Goal: Find specific page/section: Find specific page/section

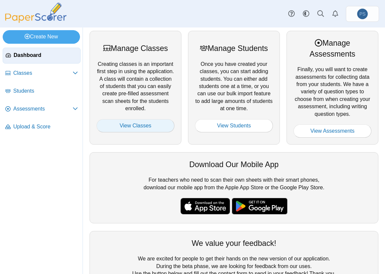
click at [128, 127] on link "View Classes" at bounding box center [135, 125] width 78 height 13
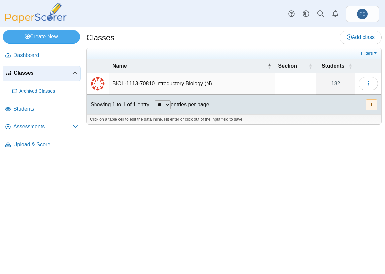
click at [137, 85] on td "BIOL-1113-70810 Introductory Biology (N)" at bounding box center [191, 84] width 165 height 22
click at [26, 129] on span "Assessments" at bounding box center [42, 126] width 59 height 7
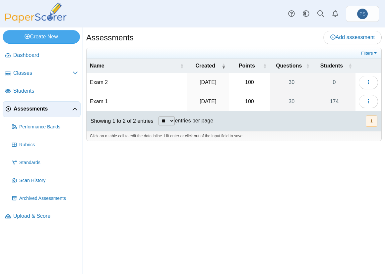
click at [99, 81] on td "Exam 2" at bounding box center [137, 82] width 100 height 19
click at [364, 82] on button "button" at bounding box center [368, 82] width 19 height 13
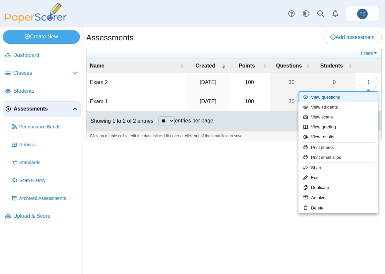
click at [328, 94] on link "View questions" at bounding box center [338, 97] width 80 height 10
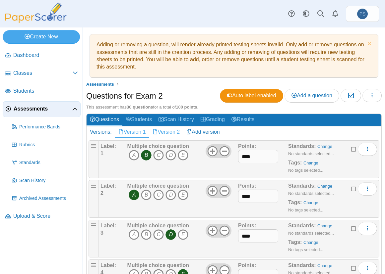
click at [162, 132] on link "Version 2" at bounding box center [166, 132] width 34 height 11
